Goal: Task Accomplishment & Management: Complete application form

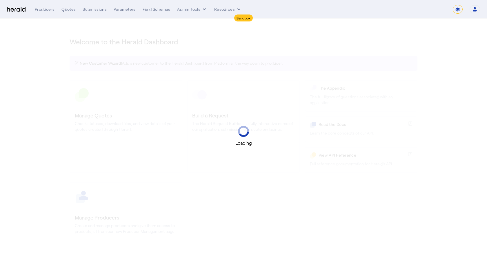
select select "*******"
select select "pfm_2v8p_herald_api"
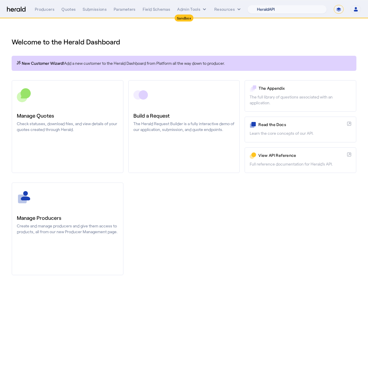
click at [303, 12] on select "1Fort Acrisure Acturis Affinity Advisors Affinity Risk Agentero AmWins Anzen Ao…" at bounding box center [286, 9] width 79 height 9
click at [337, 10] on select "**********" at bounding box center [339, 9] width 10 height 9
click at [334, 5] on select "**********" at bounding box center [339, 9] width 10 height 9
click at [337, 10] on select "**********" at bounding box center [339, 9] width 10 height 9
select select "**********"
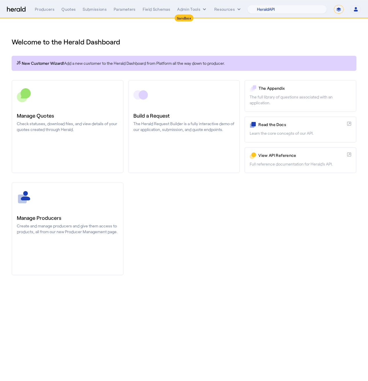
click at [334, 5] on select "**********" at bounding box center [339, 9] width 10 height 9
click at [306, 12] on select "1Fort Affinity Risk [PERSON_NAME] [PERSON_NAME] CRC Campus Coverage Citadel Fif…" at bounding box center [297, 9] width 57 height 9
click at [269, 5] on select "1Fort Affinity Risk [PERSON_NAME] [PERSON_NAME] CRC Campus Coverage Citadel Fif…" at bounding box center [297, 9] width 57 height 9
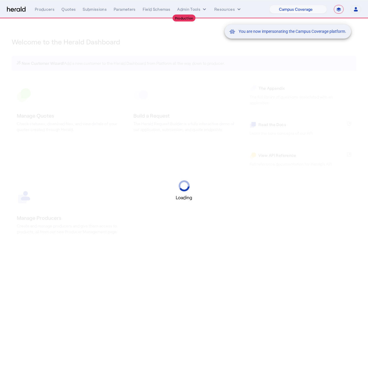
click at [286, 12] on mat-snack-bar-container "You are now impersonating the Campus Coverage platform." at bounding box center [302, 9] width 127 height 15
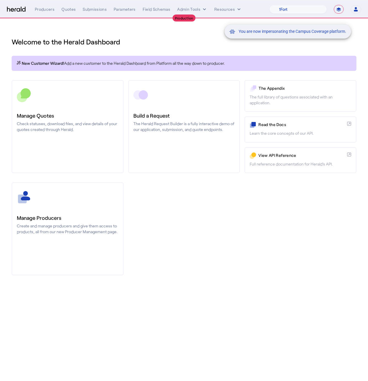
click at [286, 12] on mat-snack-bar-container "You are now impersonating the Campus Coverage platform." at bounding box center [302, 9] width 127 height 15
click at [286, 8] on mat-snack-bar-container "You are now impersonating the Campus Coverage platform." at bounding box center [302, 9] width 127 height 15
click at [300, 10] on select "1Fort Affinity Risk [PERSON_NAME] [PERSON_NAME] CRC Campus Coverage Citadel Fif…" at bounding box center [297, 9] width 57 height 9
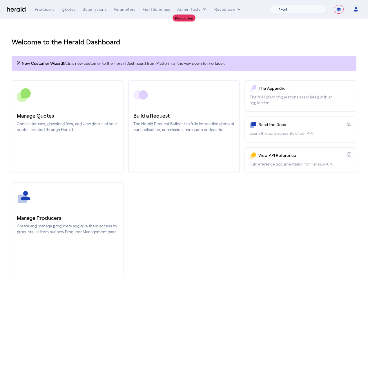
select select "pfm_h3db_crc"
click at [269, 5] on select "1Fort Affinity Risk [PERSON_NAME] [PERSON_NAME] CRC Campus Coverage Citadel Fif…" at bounding box center [297, 9] width 57 height 9
click at [291, 11] on select "1Fort Affinity Risk [PERSON_NAME] [PERSON_NAME] CRC Campus Coverage Citadel Fif…" at bounding box center [297, 9] width 57 height 9
click at [63, 9] on div "Quotes" at bounding box center [68, 9] width 14 height 6
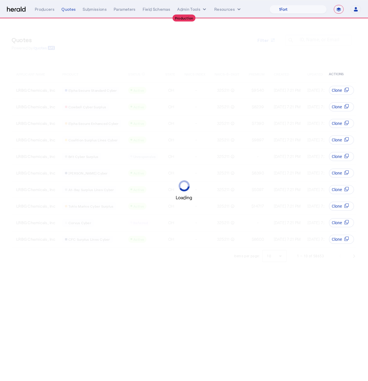
click at [45, 12] on div "**********" at bounding box center [198, 9] width 326 height 9
click at [44, 9] on div "Producers" at bounding box center [45, 9] width 20 height 6
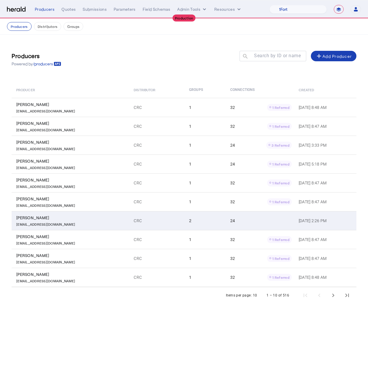
click at [184, 221] on td "2" at bounding box center [204, 220] width 41 height 19
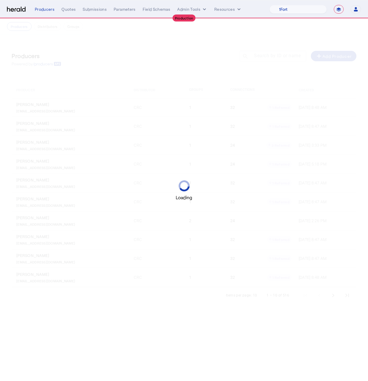
click at [182, 144] on div "Loading" at bounding box center [184, 190] width 368 height 381
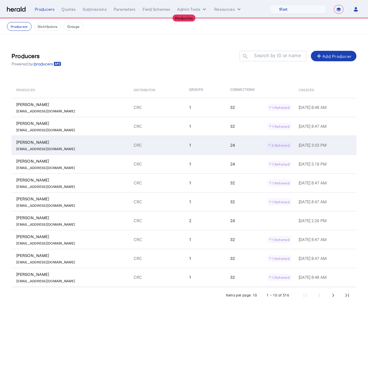
click at [188, 146] on td "1" at bounding box center [204, 144] width 41 height 19
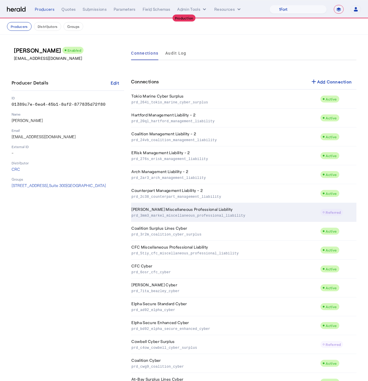
scroll to position [173, 0]
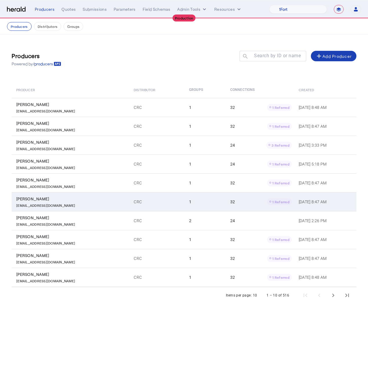
click at [196, 203] on td "1" at bounding box center [204, 201] width 41 height 19
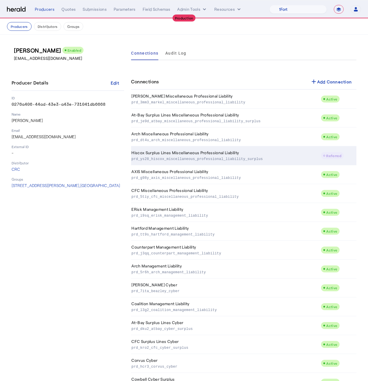
scroll to position [324, 0]
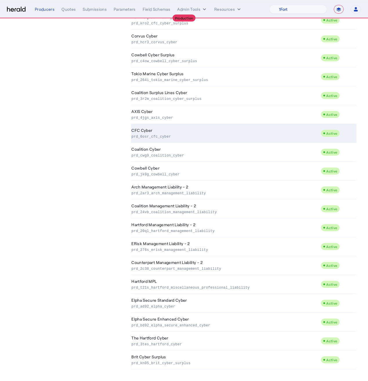
click at [170, 134] on p "prd_6osr_cfc_cyber" at bounding box center [224, 136] width 187 height 6
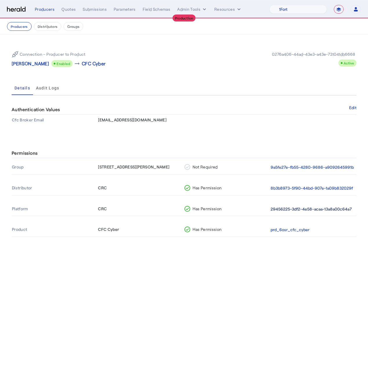
click at [282, 210] on button "29456225-3df2-4e58-acaa-13a8a00c64a7" at bounding box center [311, 209] width 81 height 7
click at [46, 93] on span "Audit Logs" at bounding box center [47, 88] width 23 height 14
click at [19, 91] on span "Details" at bounding box center [23, 88] width 16 height 14
click at [287, 189] on button "8b3b8973-5f90-44bd-907e-1a09b832029f" at bounding box center [312, 188] width 82 height 7
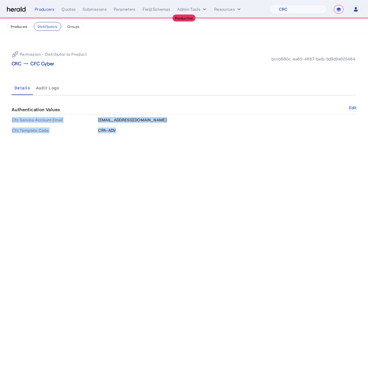
drag, startPoint x: 123, startPoint y: 132, endPoint x: 1, endPoint y: 132, distance: 122.1
click at [1, 132] on div "Permission - Distributor to Product CRC arrow_right_alt CFC Cyber bccb680c-ea85…" at bounding box center [184, 91] width 368 height 113
drag, startPoint x: 10, startPoint y: 130, endPoint x: 159, endPoint y: 121, distance: 149.4
click at [159, 121] on div "Permission - Distributor to Product CRC arrow_right_alt CFC Cyber bccb680c-ea85…" at bounding box center [184, 91] width 368 height 113
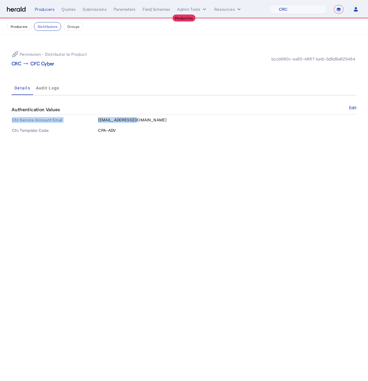
click at [159, 121] on td "[EMAIL_ADDRESS][DOMAIN_NAME]" at bounding box center [227, 120] width 259 height 10
drag, startPoint x: 121, startPoint y: 130, endPoint x: 91, endPoint y: 130, distance: 29.6
click at [91, 130] on tr "Cfc Template Code CPA-ADV" at bounding box center [184, 130] width 345 height 10
click at [91, 130] on th "Cfc Template Code" at bounding box center [55, 130] width 86 height 10
drag, startPoint x: 124, startPoint y: 132, endPoint x: 11, endPoint y: 122, distance: 113.0
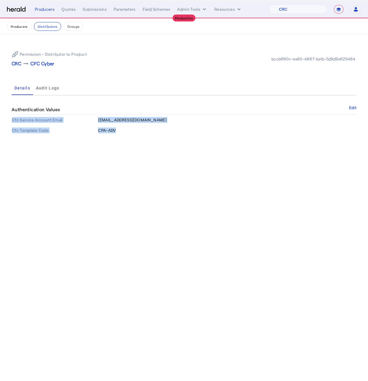
click at [11, 122] on div "Permission - Distributor to Product CRC arrow_right_alt CFC Cyber bccb680c-ea85…" at bounding box center [184, 91] width 368 height 113
drag, startPoint x: 8, startPoint y: 120, endPoint x: 137, endPoint y: 132, distance: 129.6
click at [137, 132] on div "Permission - Distributor to Product CRC arrow_right_alt CFC Cyber bccb680c-ea85…" at bounding box center [184, 91] width 368 height 113
click at [137, 132] on td "CPA-ADV" at bounding box center [227, 130] width 259 height 10
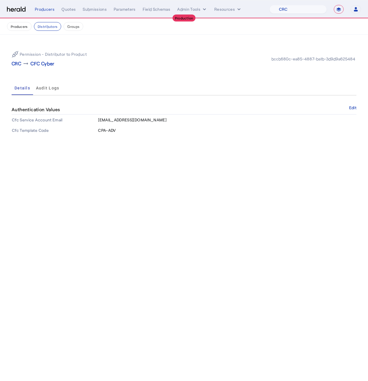
click at [316, 14] on nav "**********" at bounding box center [184, 9] width 368 height 18
click at [310, 11] on select "1Fort Affinity Risk [PERSON_NAME] [PERSON_NAME] CRC Campus Coverage Citadel Fif…" at bounding box center [297, 9] width 57 height 9
select select "pfm_xsxs_xsbrokers"
click at [269, 5] on select "1Fort Affinity Risk [PERSON_NAME] [PERSON_NAME] CRC Campus Coverage Citadel Fif…" at bounding box center [297, 9] width 57 height 9
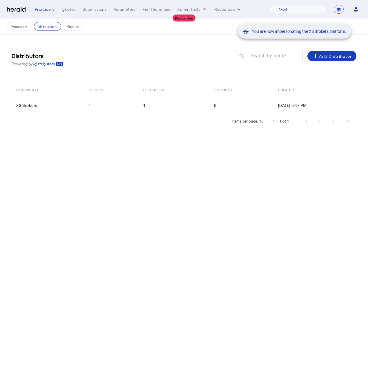
click at [215, 115] on div "You are now impersonating the XS Brokers platform." at bounding box center [184, 190] width 368 height 381
click at [213, 111] on div "You are now impersonating the XS Brokers platform." at bounding box center [184, 190] width 368 height 381
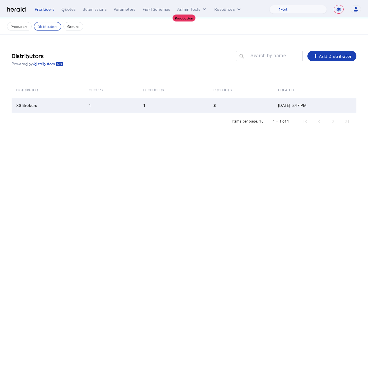
click at [209, 105] on td "8" at bounding box center [241, 105] width 65 height 15
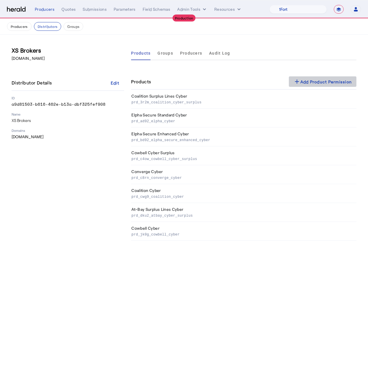
click at [308, 85] on div "add Add Product Permission" at bounding box center [323, 81] width 59 height 7
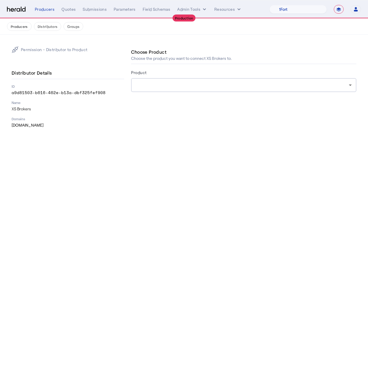
click at [166, 86] on div at bounding box center [242, 85] width 213 height 7
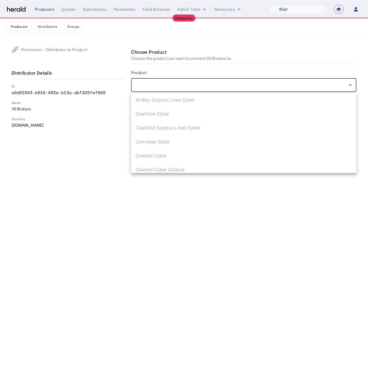
click at [73, 106] on div at bounding box center [184, 190] width 368 height 381
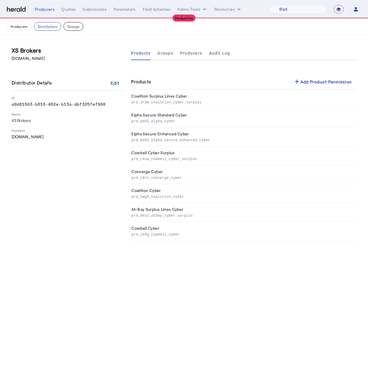
click at [73, 30] on button "Groups" at bounding box center [74, 26] width 20 height 9
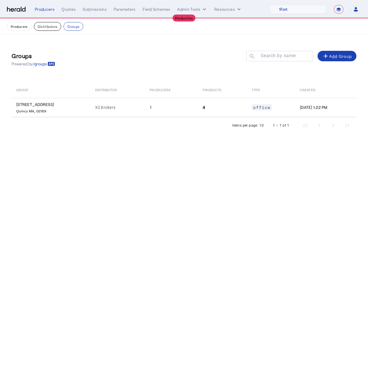
click at [46, 28] on button "Distributors" at bounding box center [48, 26] width 28 height 9
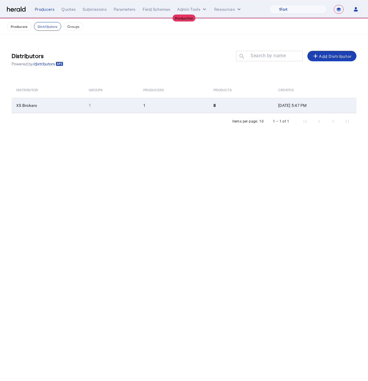
click at [59, 104] on td "XS Brokers" at bounding box center [48, 105] width 73 height 15
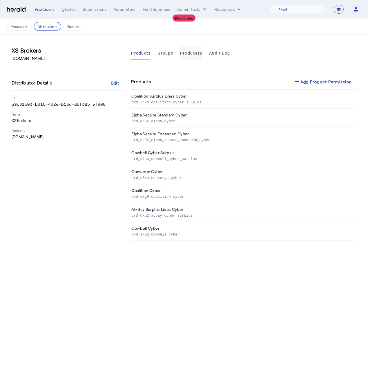
click at [198, 57] on span "Producers" at bounding box center [191, 53] width 22 height 14
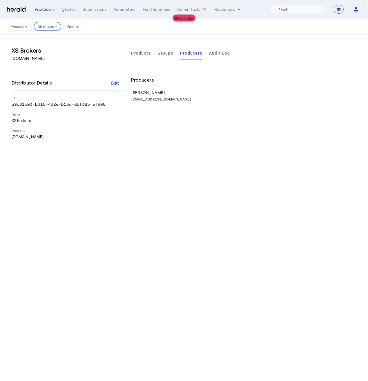
click at [173, 57] on ul "Products Groups Producers Audit Log" at bounding box center [180, 53] width 99 height 14
click at [165, 57] on span "Groups" at bounding box center [166, 53] width 16 height 14
click at [145, 57] on span "Products" at bounding box center [140, 53] width 19 height 14
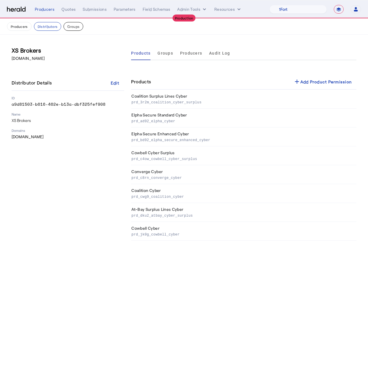
click at [67, 26] on button "Groups" at bounding box center [74, 26] width 20 height 9
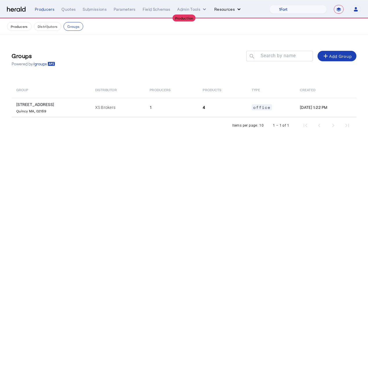
click at [228, 11] on button "Resources" at bounding box center [228, 9] width 28 height 6
click at [187, 8] on div at bounding box center [184, 190] width 368 height 381
click at [198, 9] on button "Admin Tools" at bounding box center [192, 9] width 30 height 6
click at [193, 20] on span "Platforms Manager" at bounding box center [202, 21] width 42 height 7
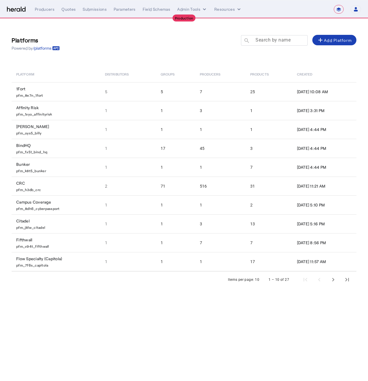
click at [257, 42] on mat-label "Search by name" at bounding box center [273, 40] width 35 height 6
click at [257, 42] on input "Search by name" at bounding box center [277, 40] width 52 height 7
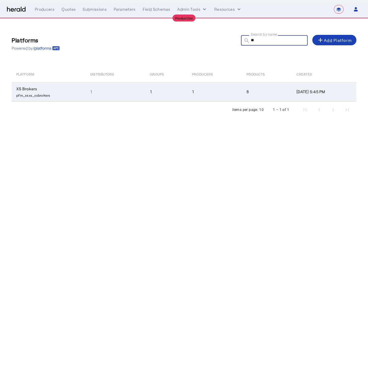
type input "**"
click at [194, 87] on td "1" at bounding box center [214, 91] width 54 height 19
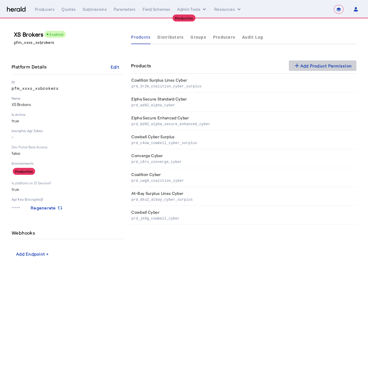
click at [305, 67] on div "add Add Product Permission" at bounding box center [323, 65] width 59 height 7
select select "pfm_xsxs_xsbrokers"
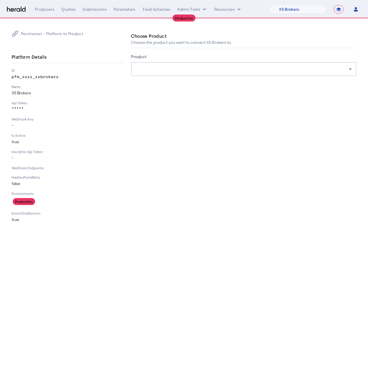
click at [200, 76] on div at bounding box center [244, 69] width 216 height 14
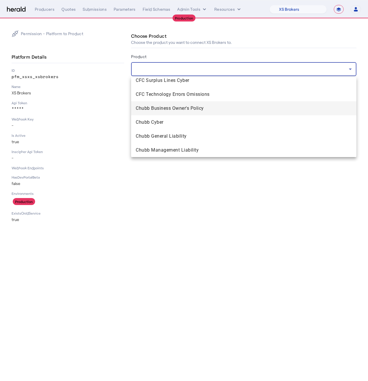
scroll to position [234, 0]
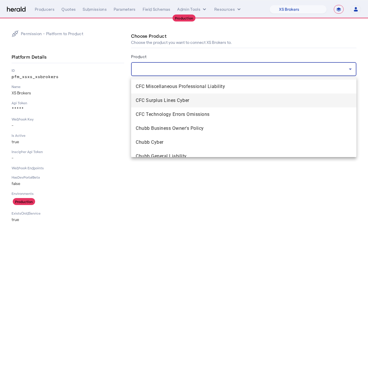
click at [154, 97] on span "CFC Surplus Lines Cyber" at bounding box center [244, 100] width 216 height 7
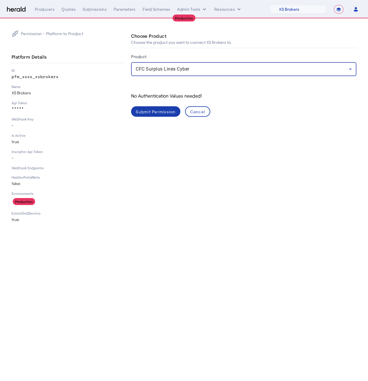
click at [148, 115] on span at bounding box center [155, 111] width 49 height 14
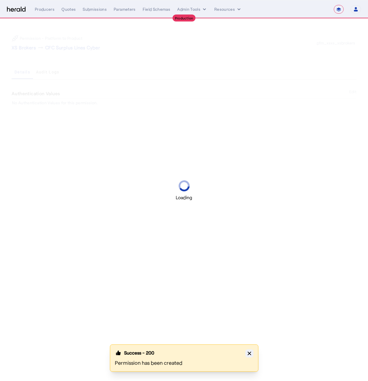
click at [251, 272] on icon "button" at bounding box center [250, 353] width 6 height 6
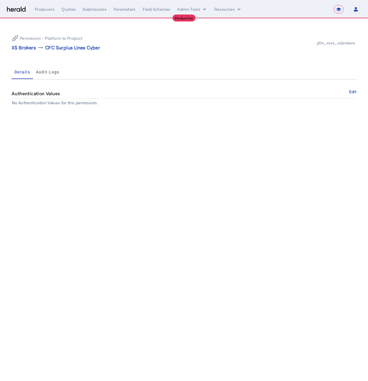
click at [25, 46] on p "XS Brokers" at bounding box center [24, 47] width 24 height 7
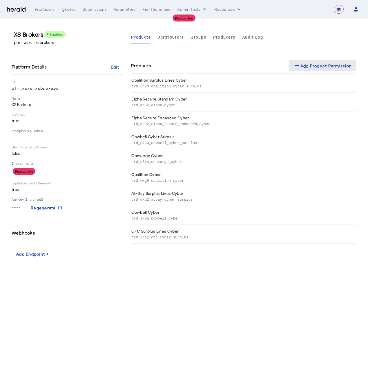
click at [302, 68] on div "add Add Product Permission" at bounding box center [323, 65] width 59 height 7
select select "pfm_xsxs_xsbrokers"
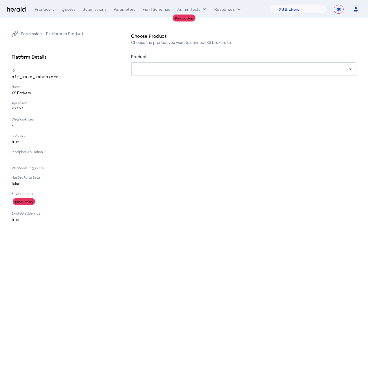
click at [214, 62] on div at bounding box center [244, 69] width 216 height 14
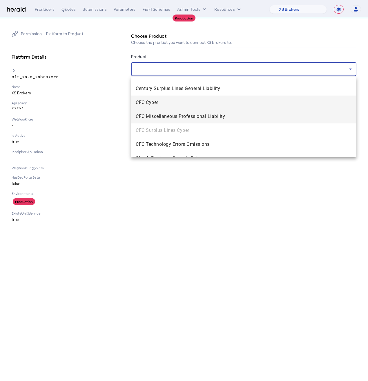
scroll to position [204, 0]
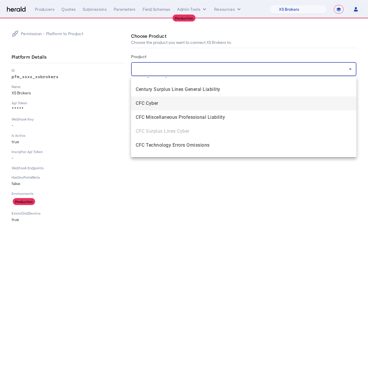
click at [154, 103] on span "CFC Cyber" at bounding box center [244, 103] width 216 height 7
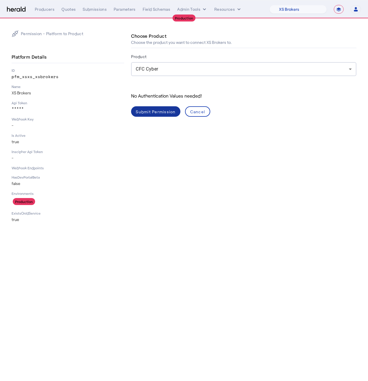
click at [155, 116] on span at bounding box center [155, 111] width 49 height 14
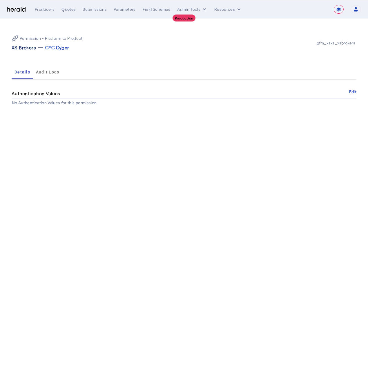
click at [23, 46] on p "XS Brokers" at bounding box center [24, 47] width 24 height 7
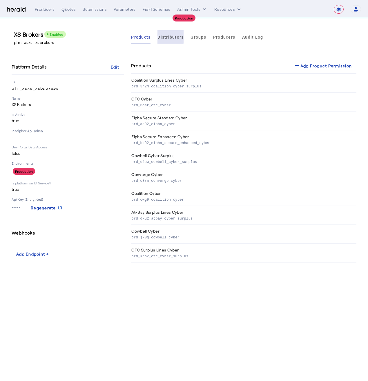
click at [159, 37] on span "Distributors" at bounding box center [171, 37] width 26 height 4
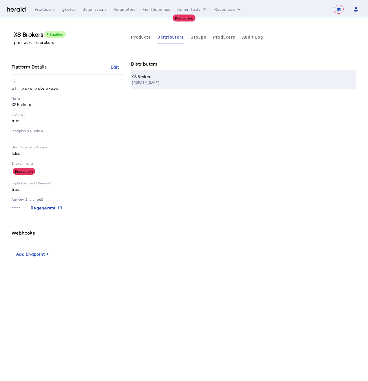
click at [159, 79] on p "[DOMAIN_NAME]" at bounding box center [242, 82] width 223 height 6
select select "pfm_xsxs_xsbrokers"
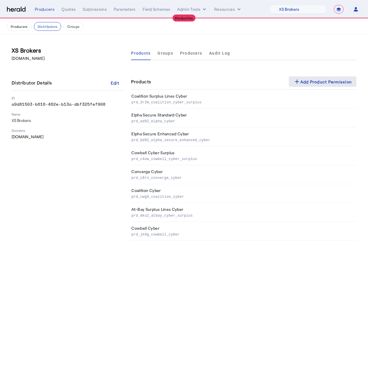
click at [300, 84] on div "add Add Product Permission" at bounding box center [323, 81] width 59 height 7
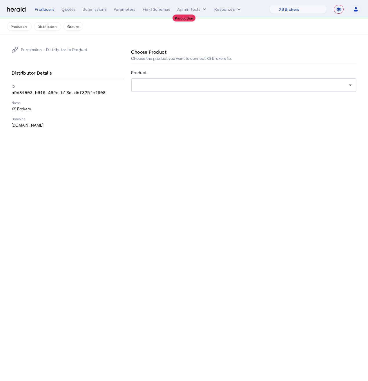
click at [170, 82] on div at bounding box center [242, 85] width 213 height 7
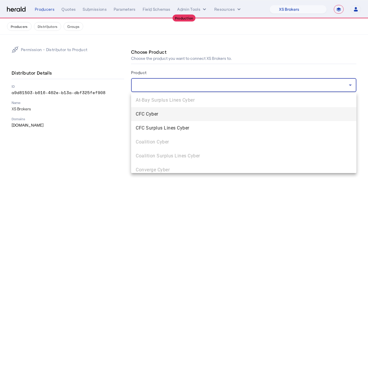
click at [154, 113] on span "CFC Cyber" at bounding box center [244, 114] width 216 height 7
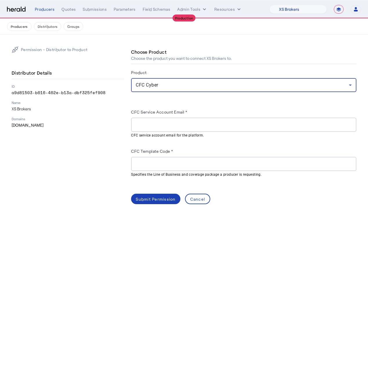
click at [172, 121] on input "CFC Service Account Email *" at bounding box center [244, 124] width 216 height 7
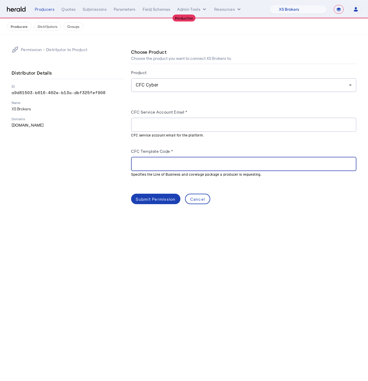
click at [163, 160] on input "CFC Template Code *" at bounding box center [244, 163] width 216 height 7
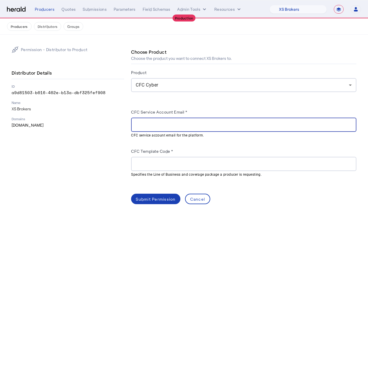
click at [147, 125] on input "CFC Service Account Email *" at bounding box center [244, 124] width 216 height 7
click at [157, 126] on input "CFC Service Account Email *" at bounding box center [244, 124] width 216 height 7
type input "**********"
click at [164, 173] on mat-hint "Specifies the Line of Business and coverage package a producer is requesting." at bounding box center [242, 174] width 222 height 6
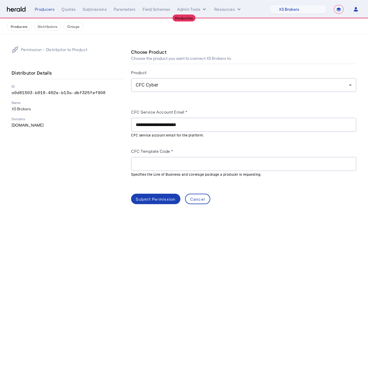
click at [151, 161] on input "CFC Template Code *" at bounding box center [244, 163] width 216 height 7
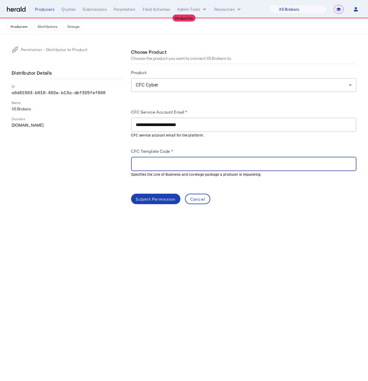
paste input "*******"
type input "*******"
click at [163, 201] on div "Submit Permission" at bounding box center [156, 199] width 40 height 6
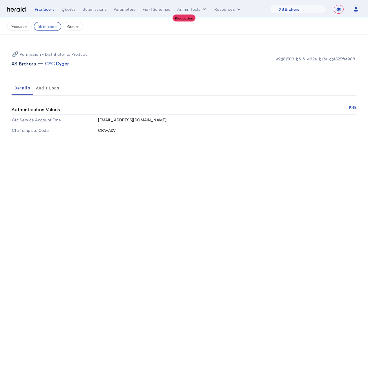
click at [28, 63] on p "XS Brokers" at bounding box center [24, 63] width 24 height 7
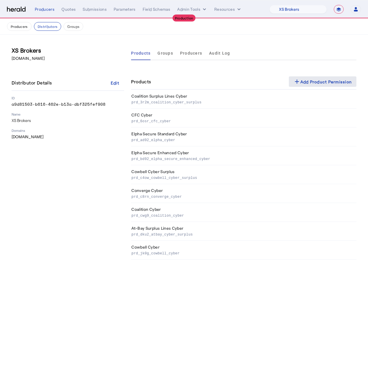
click at [305, 79] on div "add Add Product Permission" at bounding box center [323, 81] width 59 height 7
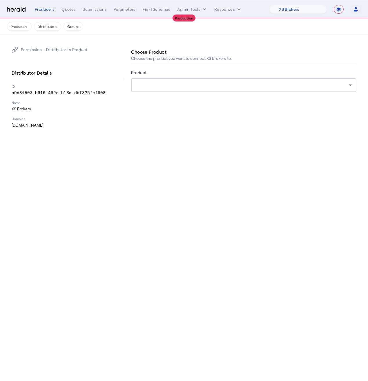
click at [207, 82] on div at bounding box center [242, 85] width 213 height 7
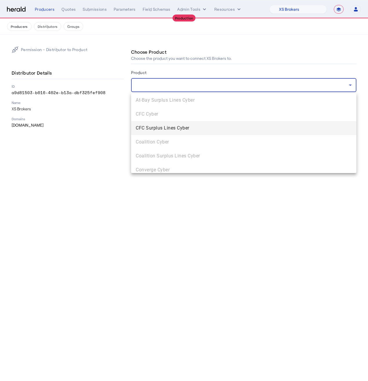
click at [184, 129] on span "CFC Surplus Lines Cyber" at bounding box center [244, 127] width 216 height 7
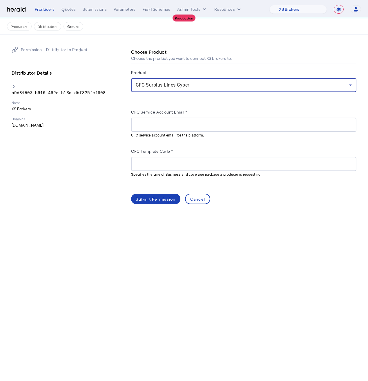
click at [175, 126] on input "CFC Service Account Email *" at bounding box center [244, 124] width 216 height 7
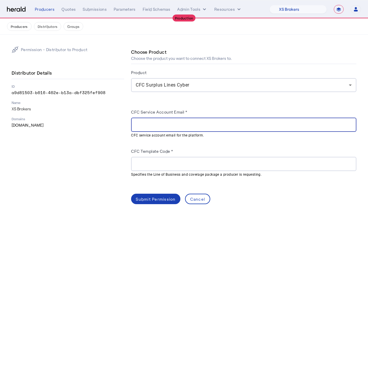
click at [296, 162] on input "CFC Template Code *" at bounding box center [244, 163] width 216 height 7
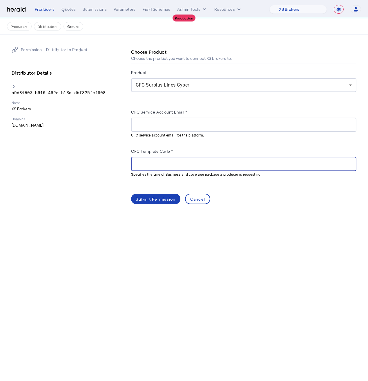
paste input "*******"
type input "*******"
paste input "**********"
type input "**********"
click at [174, 126] on input "CFC Service Account Email *" at bounding box center [244, 124] width 216 height 7
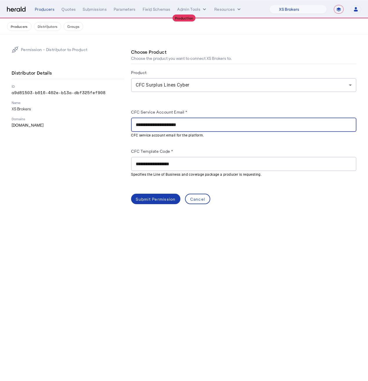
type input "**********"
click at [151, 200] on div "Submit Permission" at bounding box center [156, 199] width 40 height 6
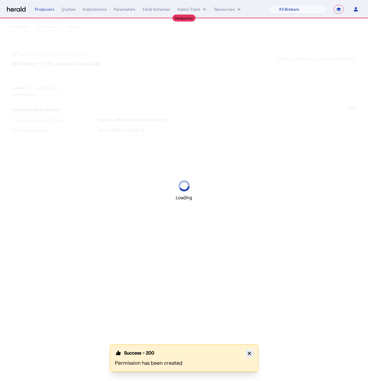
click at [250, 272] on icon "button" at bounding box center [250, 353] width 6 height 6
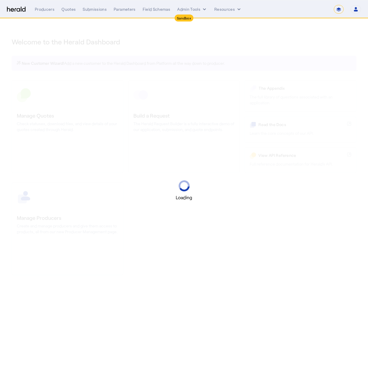
select select "*******"
select select "pfm_2v8p_herald_api"
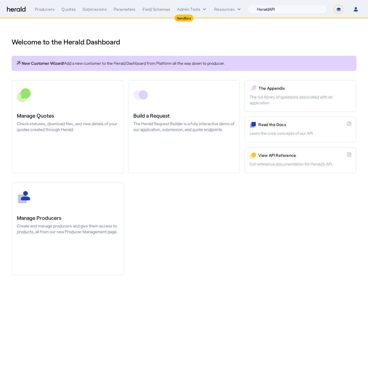
click at [287, 9] on select "1Fort Acrisure Acturis Affinity Advisors Affinity Risk Agentero AmWins Anzen Ao…" at bounding box center [286, 9] width 79 height 9
click at [342, 8] on select "**********" at bounding box center [339, 9] width 10 height 9
select select "**********"
click at [334, 5] on select "**********" at bounding box center [339, 9] width 10 height 9
click at [277, 7] on select "1Fort Affinity Risk [PERSON_NAME] [PERSON_NAME] CRC Campus Coverage Citadel Fif…" at bounding box center [297, 9] width 57 height 9
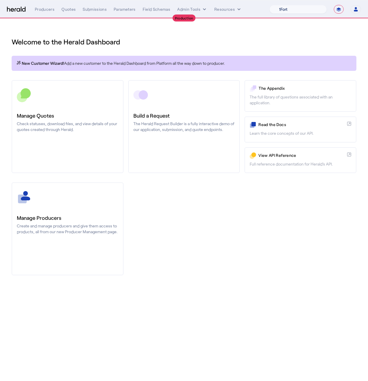
select select "pfm_a9p2_hib_marketplace"
click at [269, 5] on select "1Fort Affinity Risk [PERSON_NAME] [PERSON_NAME] CRC Campus Coverage Citadel Fif…" at bounding box center [297, 9] width 57 height 9
click at [49, 9] on div "Producers" at bounding box center [45, 9] width 20 height 6
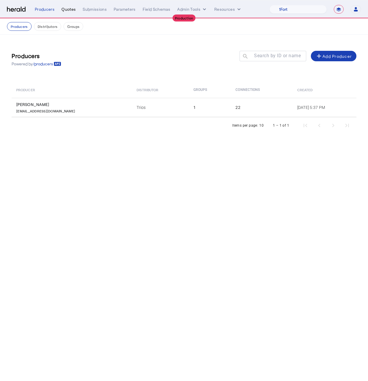
click at [74, 10] on div "Quotes" at bounding box center [68, 9] width 14 height 6
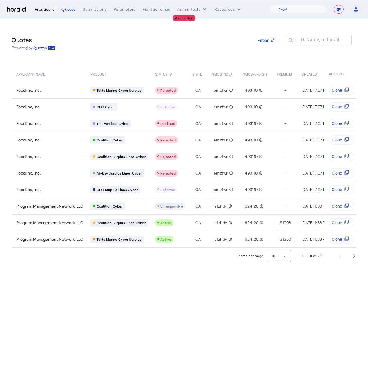
click at [52, 7] on div "Producers" at bounding box center [45, 9] width 20 height 6
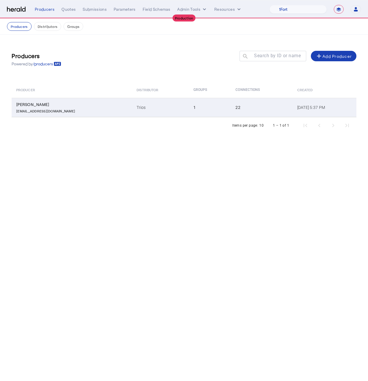
click at [59, 114] on td "Ryan Apgar rapgar@heffgroup.com" at bounding box center [72, 107] width 120 height 19
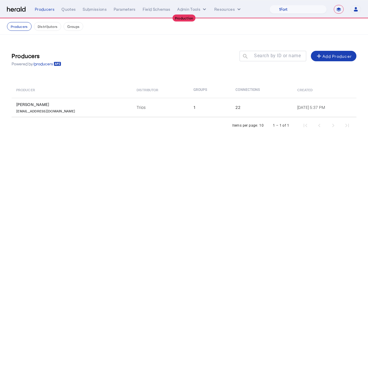
click at [66, 13] on div "**********" at bounding box center [198, 9] width 326 height 9
click at [64, 10] on div "Quotes" at bounding box center [68, 9] width 14 height 6
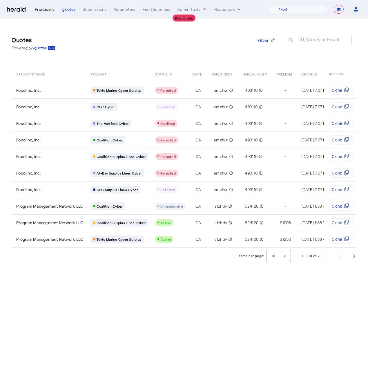
click at [51, 12] on div "Producers" at bounding box center [45, 9] width 20 height 6
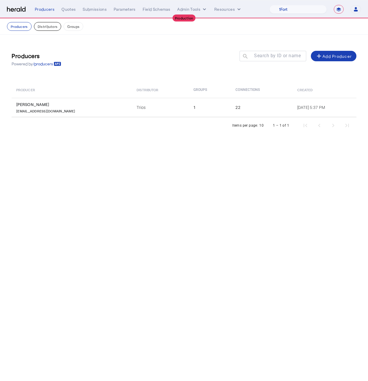
click at [50, 27] on button "Distributors" at bounding box center [48, 26] width 28 height 9
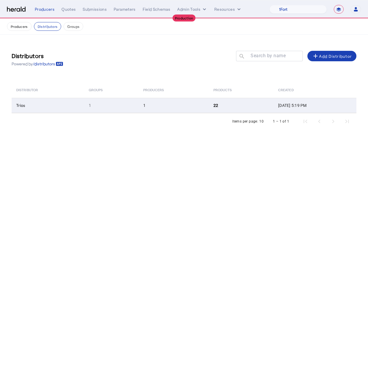
click at [53, 104] on td "Trios" at bounding box center [48, 105] width 73 height 15
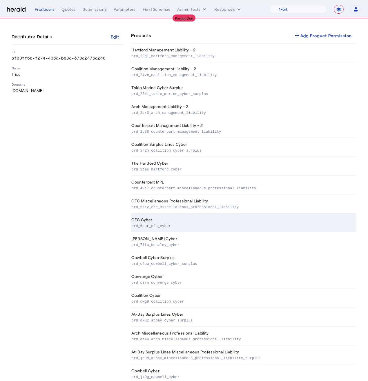
scroll to position [47, 0]
click at [152, 229] on td "CFC Cyber prd_6osr_cfc_cyber" at bounding box center [243, 222] width 225 height 19
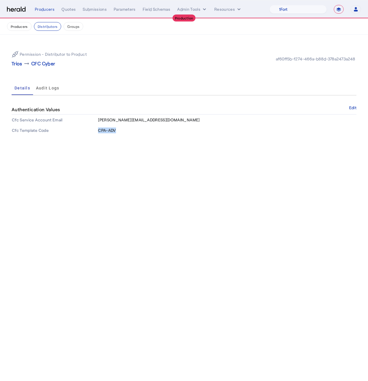
drag, startPoint x: 98, startPoint y: 132, endPoint x: 127, endPoint y: 133, distance: 28.7
click at [127, 133] on td "CPA-ADV" at bounding box center [227, 130] width 259 height 10
copy span "CPA-ADV"
click at [17, 63] on p "Trios" at bounding box center [17, 63] width 10 height 7
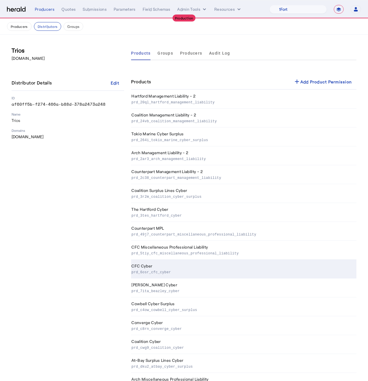
scroll to position [135, 0]
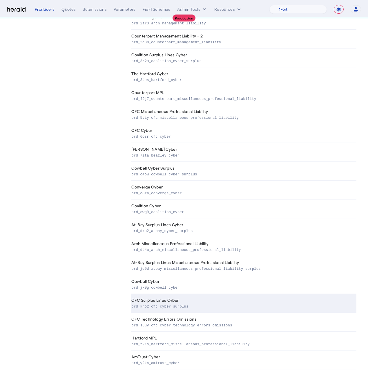
click at [139, 303] on p "prd_kro2_cfc_cyber_surplus" at bounding box center [242, 306] width 223 height 6
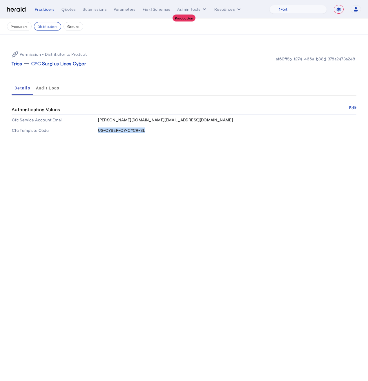
drag, startPoint x: 99, startPoint y: 130, endPoint x: 164, endPoint y: 135, distance: 65.2
click at [164, 135] on td "US-CYBER-CY-CYCR-SL" at bounding box center [227, 130] width 259 height 10
copy span "US-CYBER-CY-CYCR-SL"
